Goal: Information Seeking & Learning: Learn about a topic

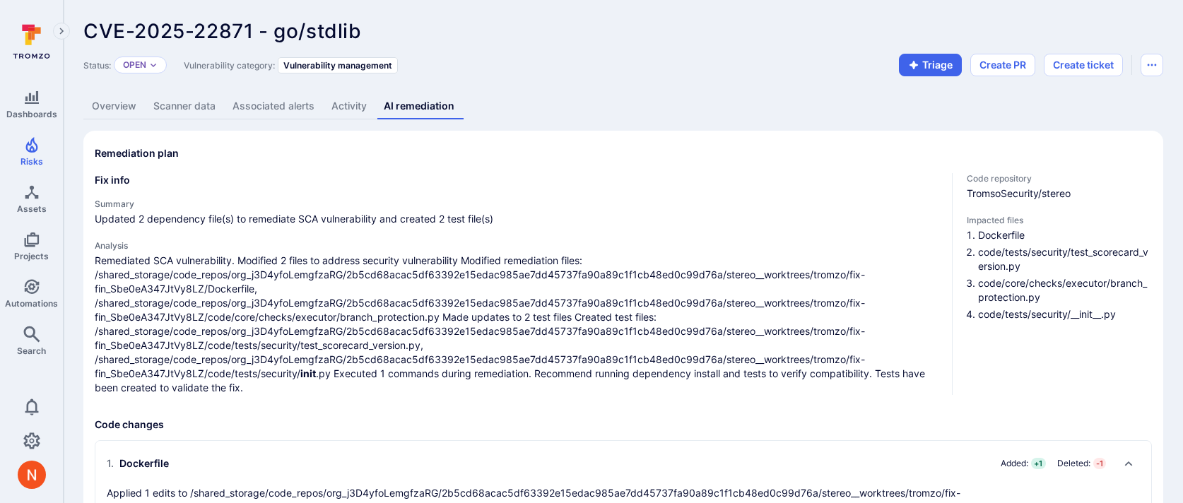
click at [118, 105] on link "Overview" at bounding box center [113, 106] width 61 height 26
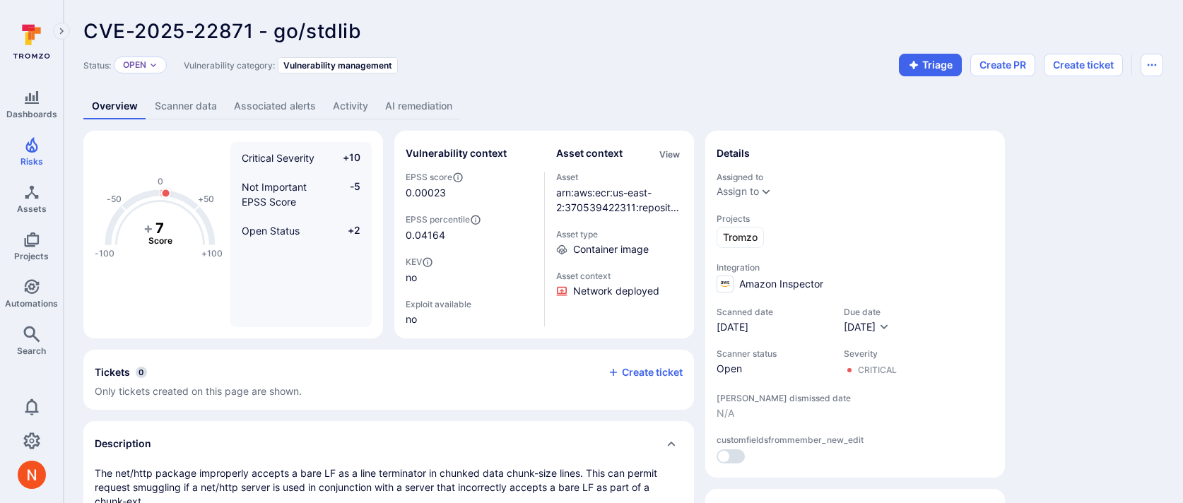
click at [179, 106] on link "Scanner data" at bounding box center [185, 106] width 79 height 26
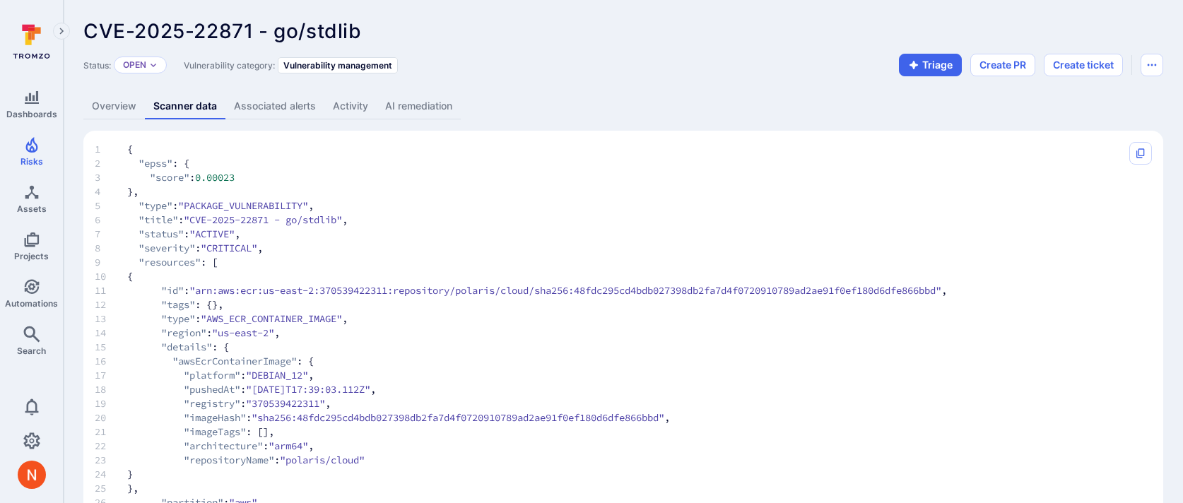
click at [402, 110] on link "AI remediation" at bounding box center [419, 106] width 84 height 26
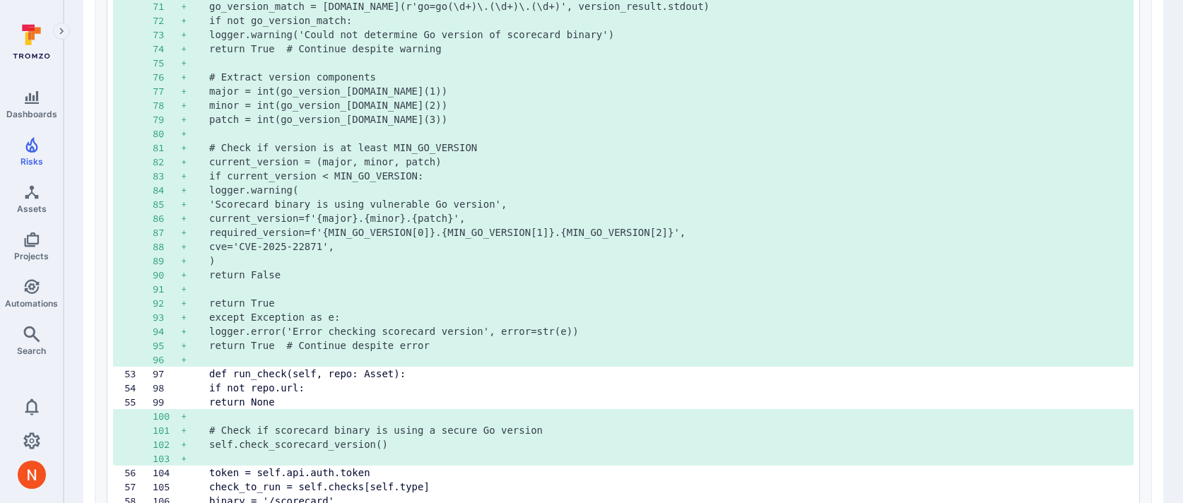
scroll to position [3253, 0]
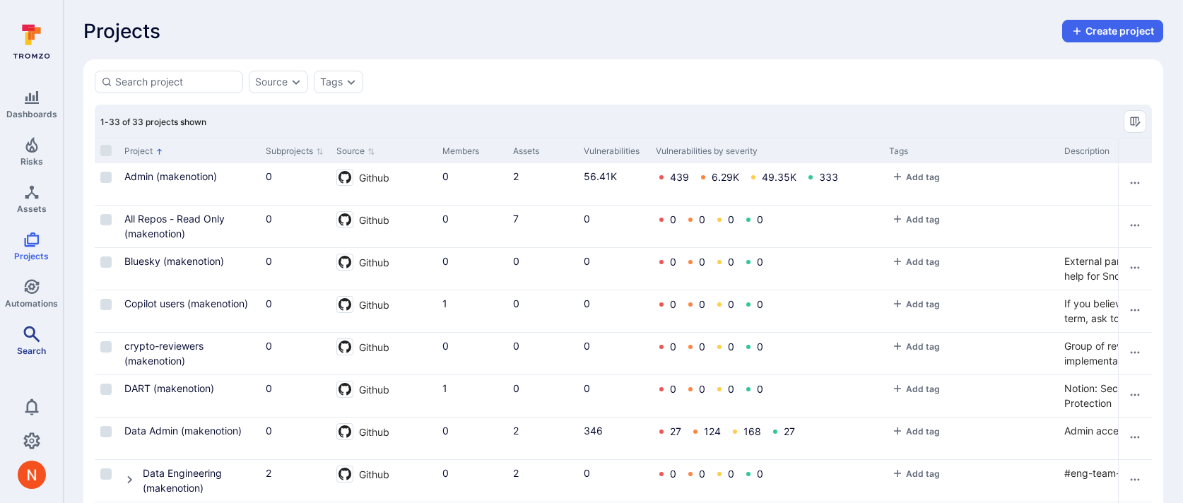
click at [26, 353] on span "Search" at bounding box center [31, 351] width 29 height 11
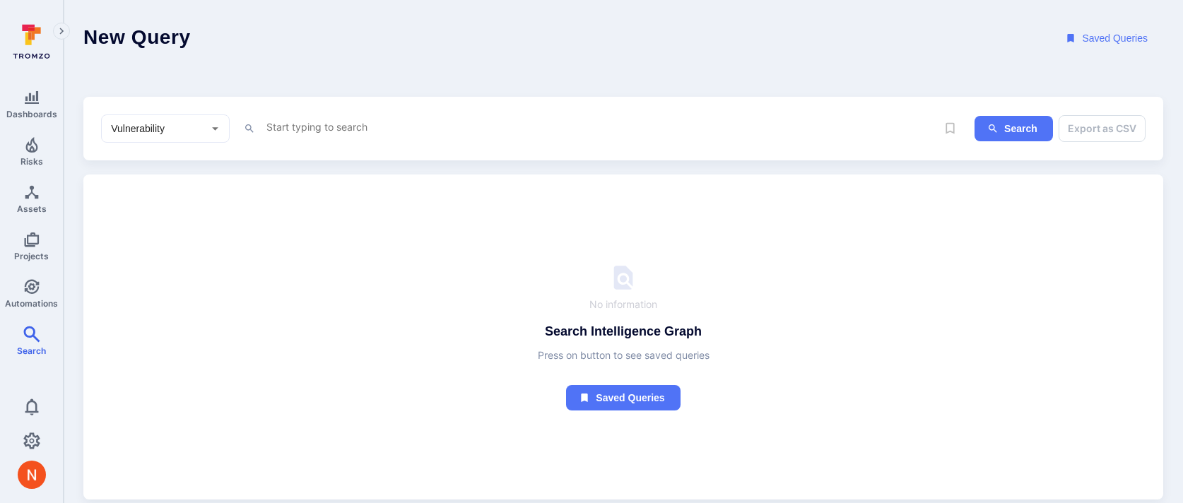
click at [440, 129] on textarea "Intelligence Graph search area" at bounding box center [600, 127] width 671 height 18
paste textarea "/src/server-dataAccess/"
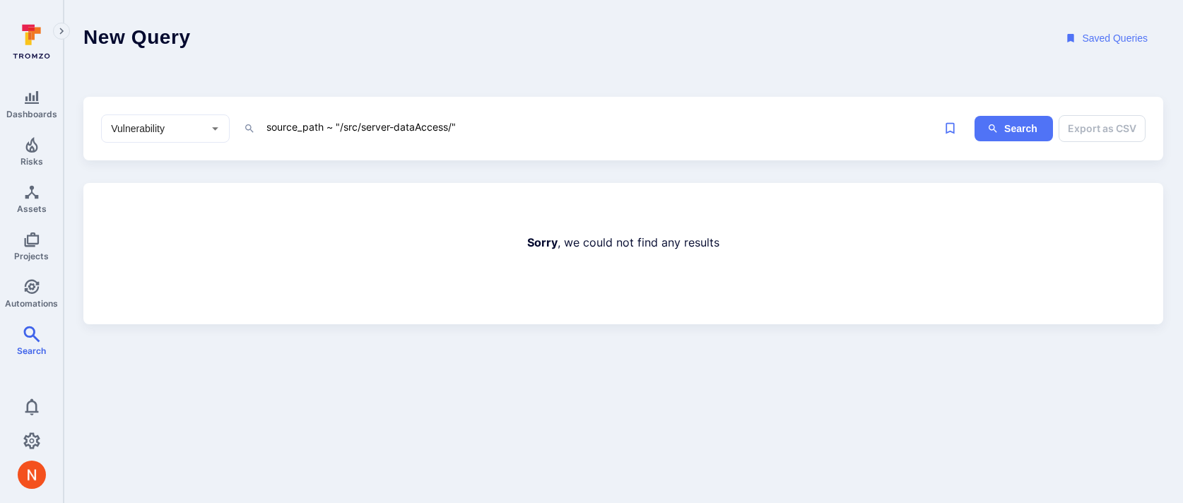
drag, startPoint x: 342, startPoint y: 129, endPoint x: 457, endPoint y: 122, distance: 115.4
click at [457, 122] on textarea "source_path ~ "/src/server-dataAccess/"" at bounding box center [600, 127] width 671 height 18
paste textarea "/src/client/automations/"
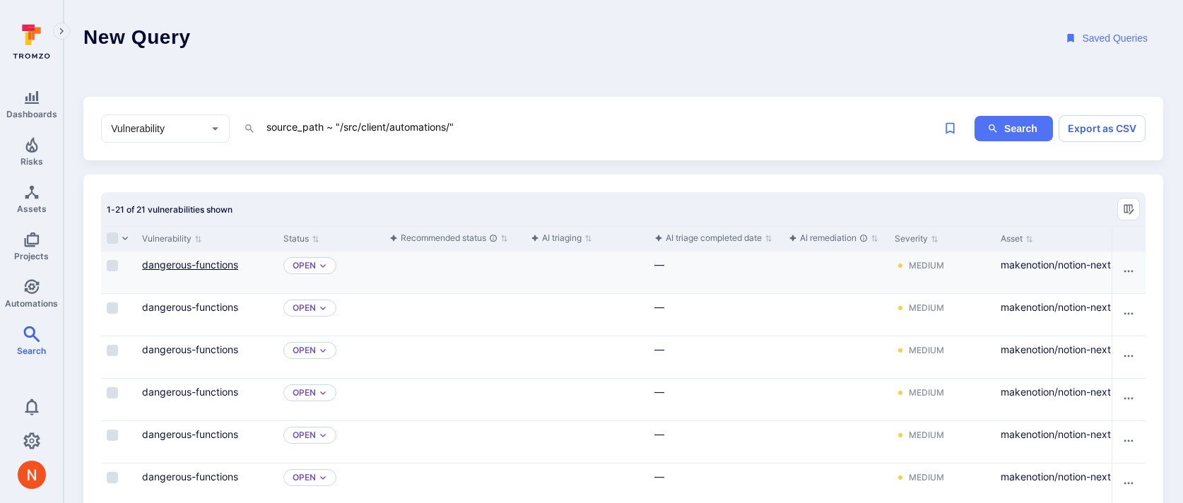
type textarea "source_path ~ "/src/client/automations/""
click at [184, 264] on link "dangerous-functions" at bounding box center [190, 265] width 96 height 12
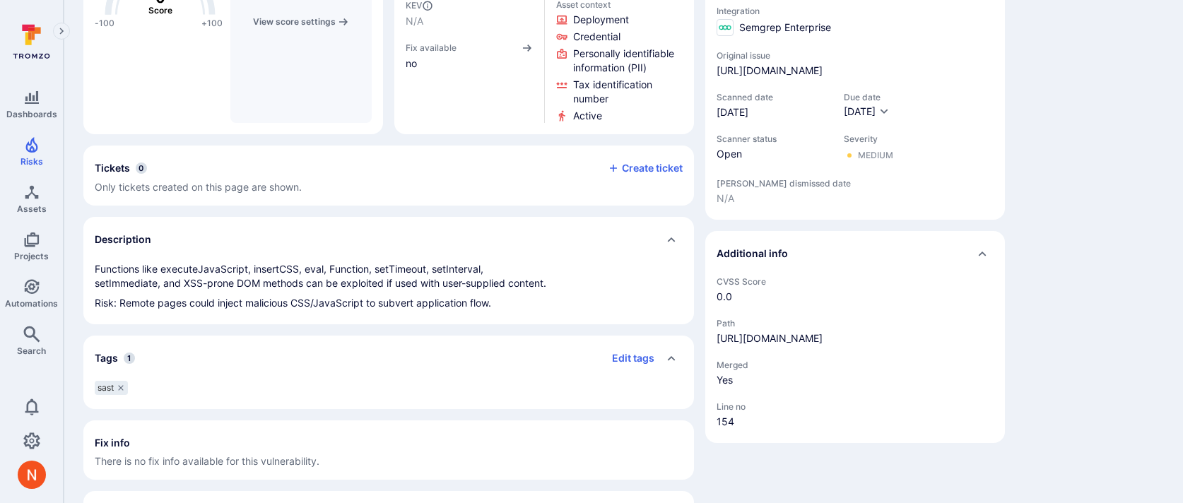
scroll to position [311, 0]
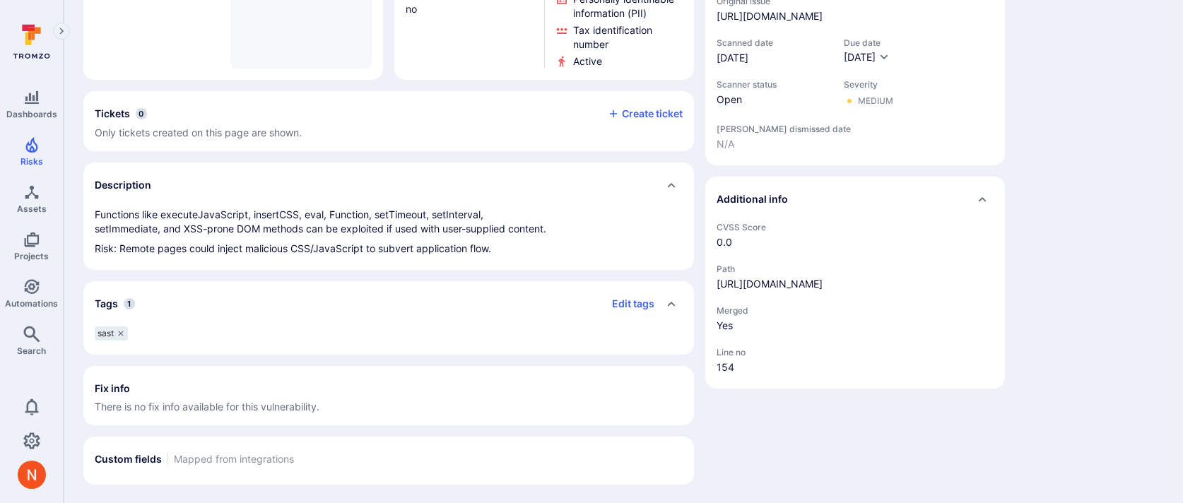
click at [1083, 365] on div "-100 -50 0 +50 +100 0 Score This vulnerability does not match any score conditi…" at bounding box center [623, 152] width 1080 height 665
